Goal: Check status: Check status

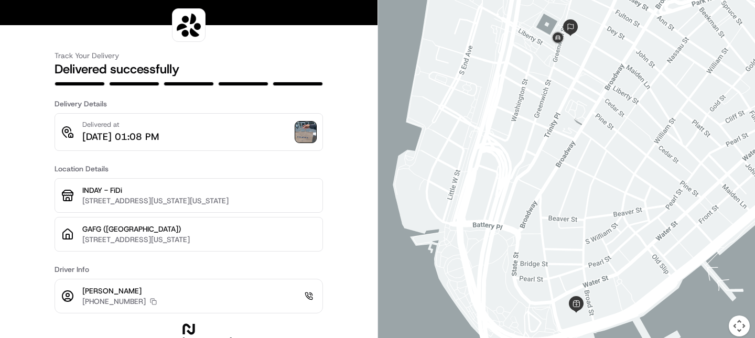
click at [305, 136] on img at bounding box center [305, 132] width 21 height 21
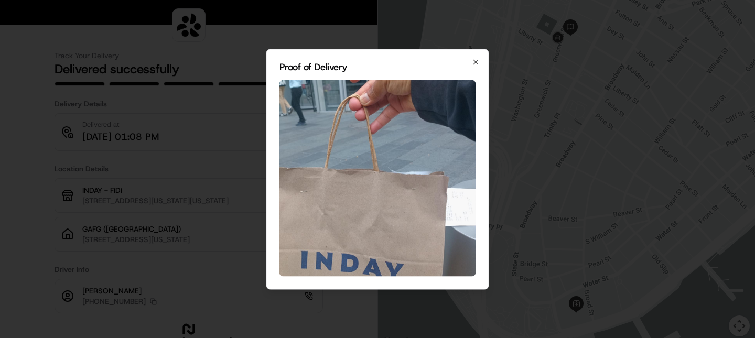
click at [305, 136] on img at bounding box center [377, 178] width 197 height 197
click at [477, 65] on icon "button" at bounding box center [476, 62] width 8 height 8
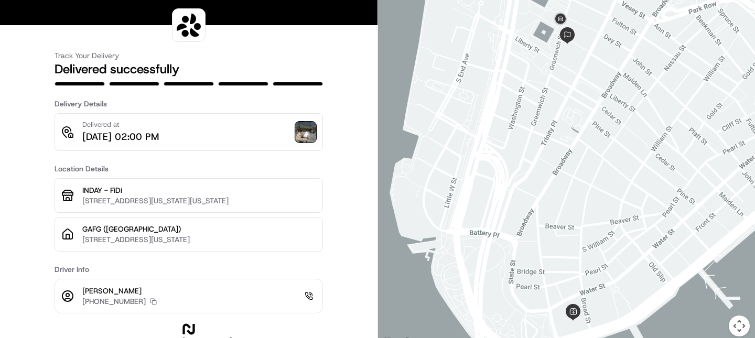
click at [309, 134] on img at bounding box center [305, 132] width 21 height 21
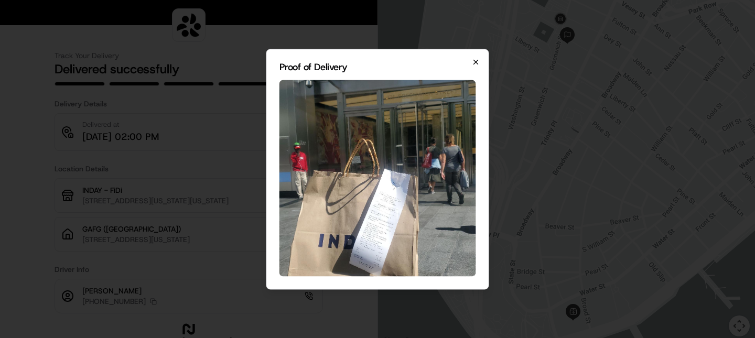
click at [479, 58] on icon "button" at bounding box center [476, 62] width 8 height 8
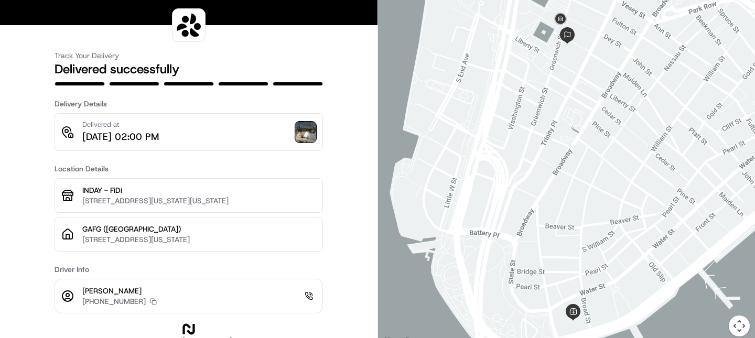
click at [306, 125] on img at bounding box center [305, 132] width 21 height 21
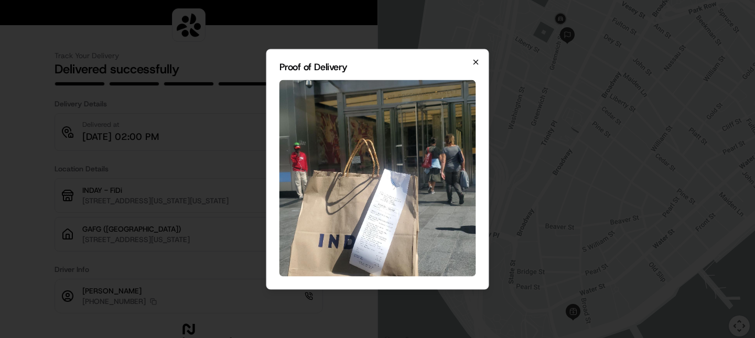
click at [476, 59] on icon "button" at bounding box center [476, 62] width 8 height 8
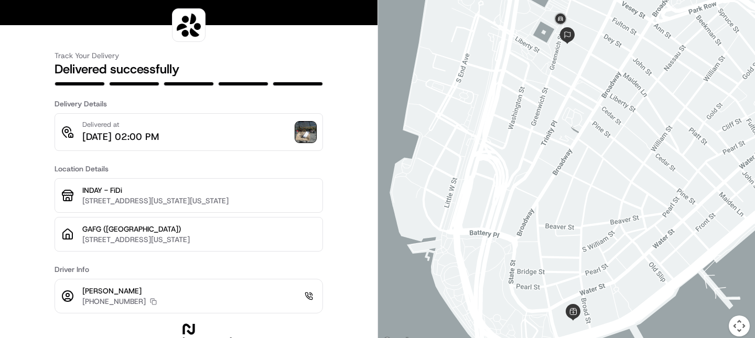
scroll to position [11, 0]
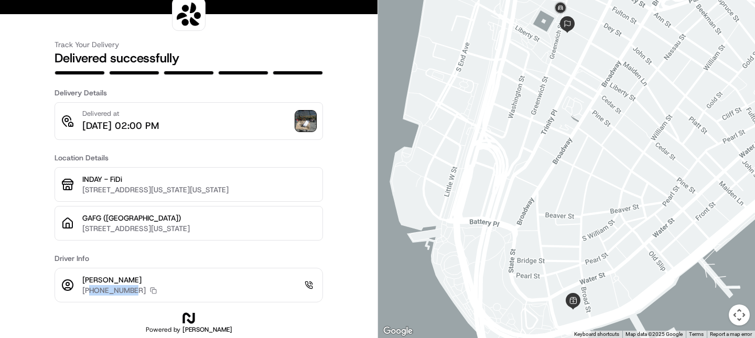
drag, startPoint x: 91, startPoint y: 290, endPoint x: 138, endPoint y: 291, distance: 47.2
click at [138, 291] on p "+16465947055" at bounding box center [113, 290] width 63 height 10
copy p "6465947055"
click at [329, 221] on div "Track Your Delivery Delivered successfully Delivery Details Delivered at 09/18/…" at bounding box center [188, 163] width 377 height 349
click at [300, 123] on img at bounding box center [305, 121] width 21 height 21
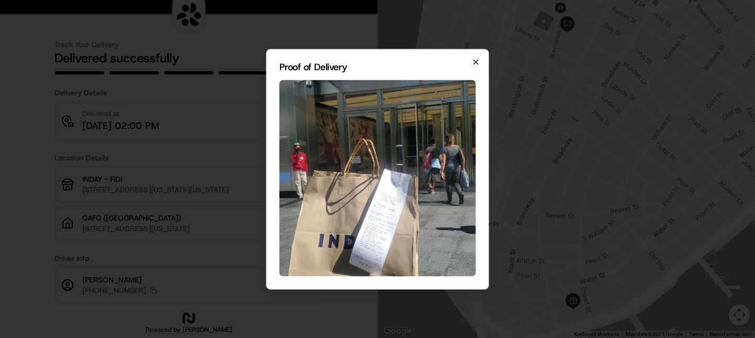
click at [479, 61] on icon "button" at bounding box center [476, 62] width 8 height 8
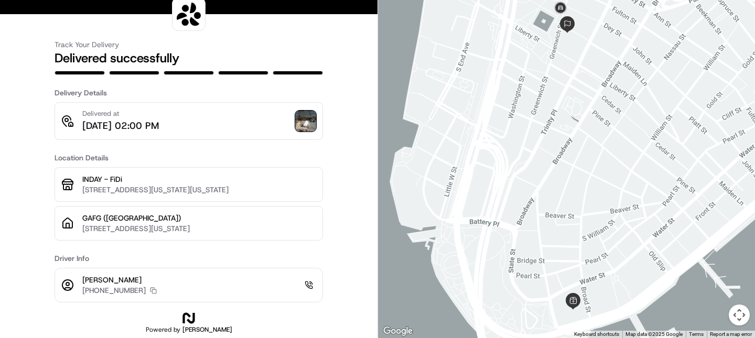
click at [310, 119] on img at bounding box center [305, 121] width 21 height 21
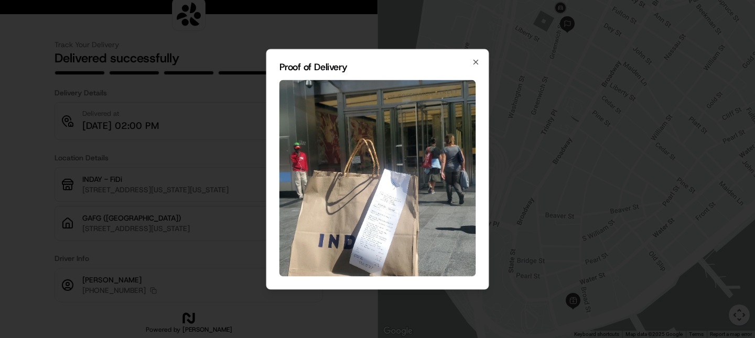
click at [387, 207] on img at bounding box center [377, 178] width 197 height 197
